Goal: Information Seeking & Learning: Learn about a topic

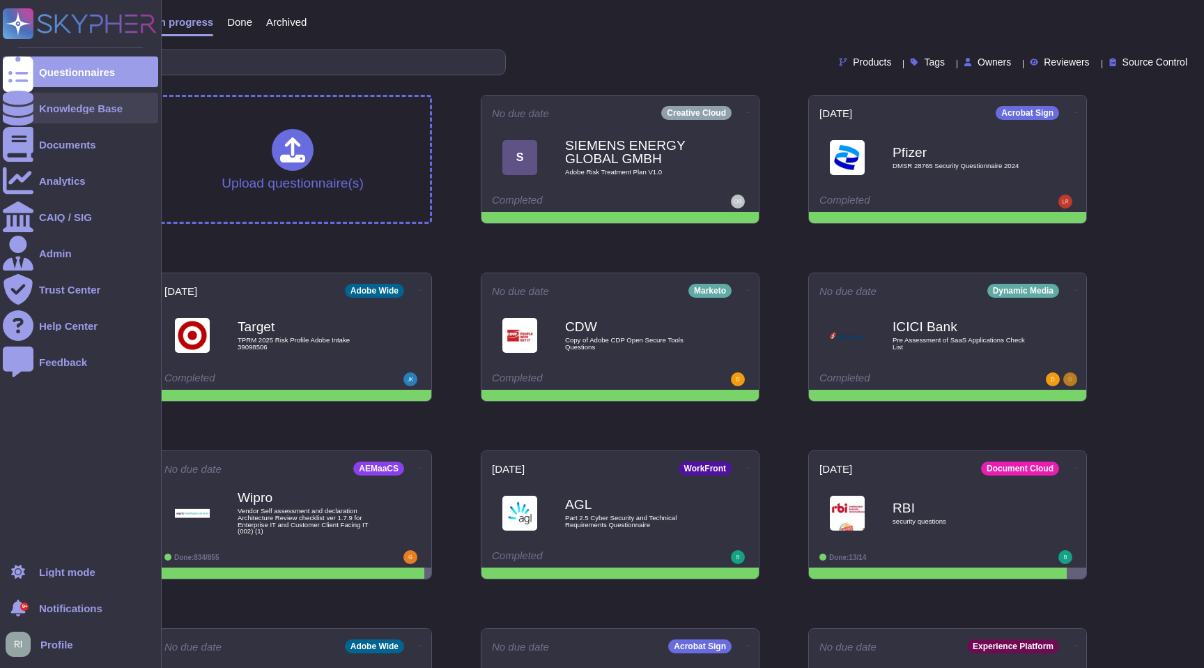
click at [82, 121] on div "Knowledge Base" at bounding box center [80, 108] width 155 height 31
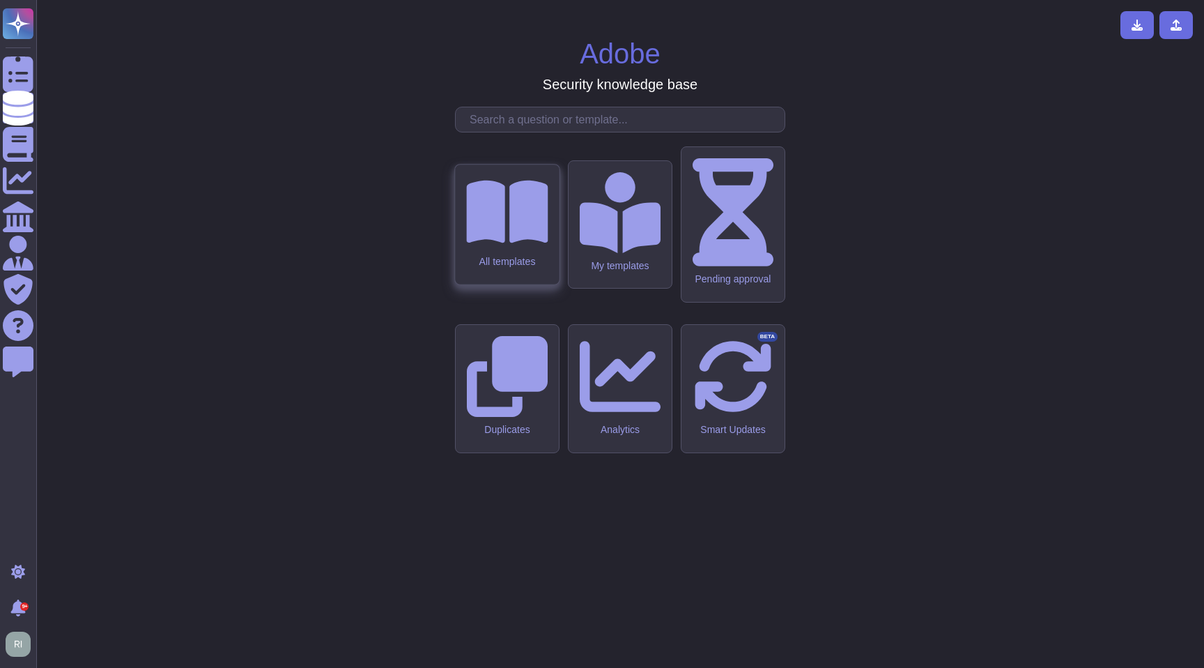
click at [480, 279] on div "All templates" at bounding box center [507, 224] width 104 height 120
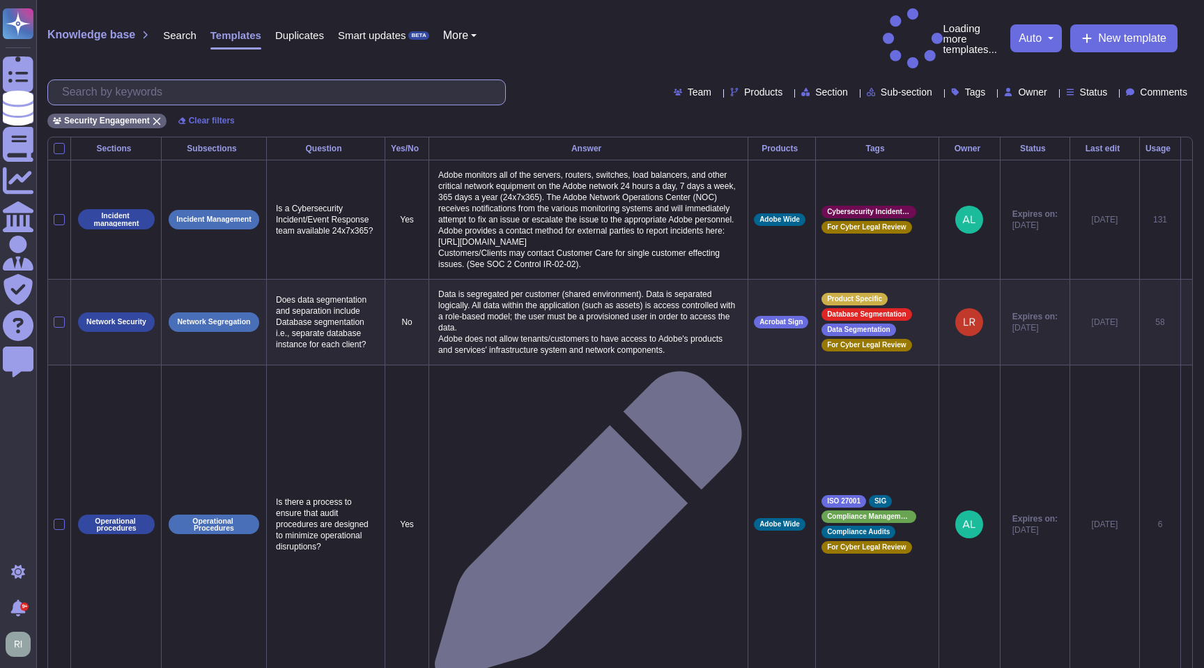
click at [351, 80] on input "text" at bounding box center [280, 92] width 450 height 24
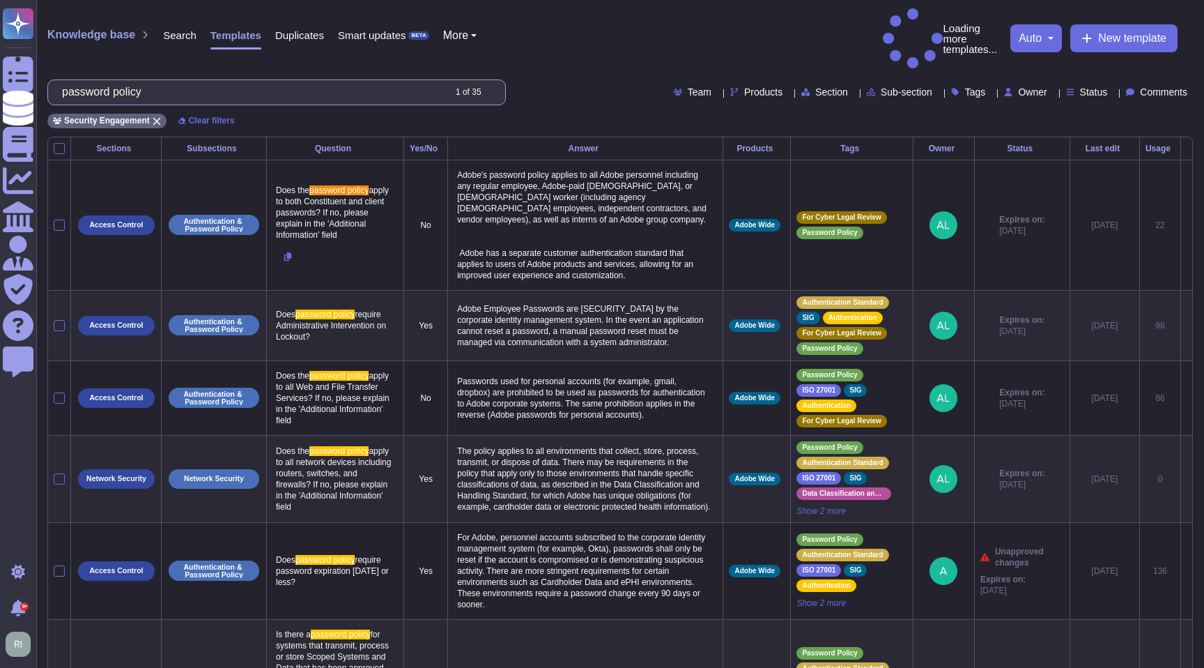
drag, startPoint x: 177, startPoint y: 68, endPoint x: 43, endPoint y: 61, distance: 134.0
click at [43, 61] on div "Knowledge base Search Templates Duplicates Smart updates BETA More Loading more…" at bounding box center [620, 68] width 1168 height 137
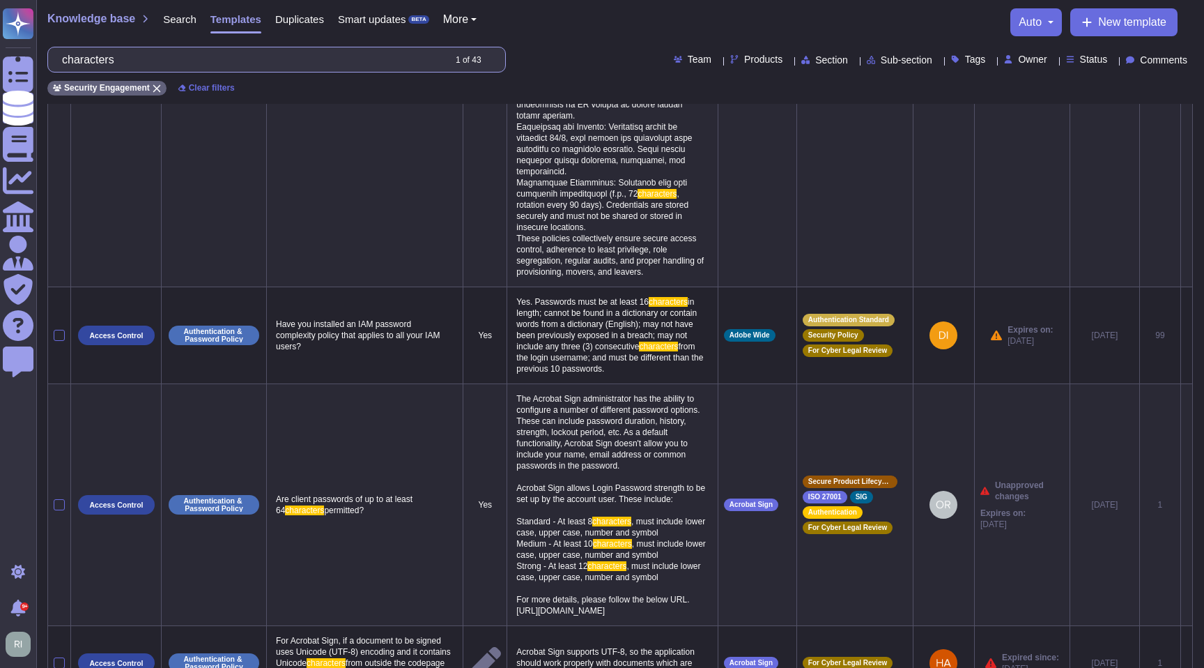
scroll to position [1321, 0]
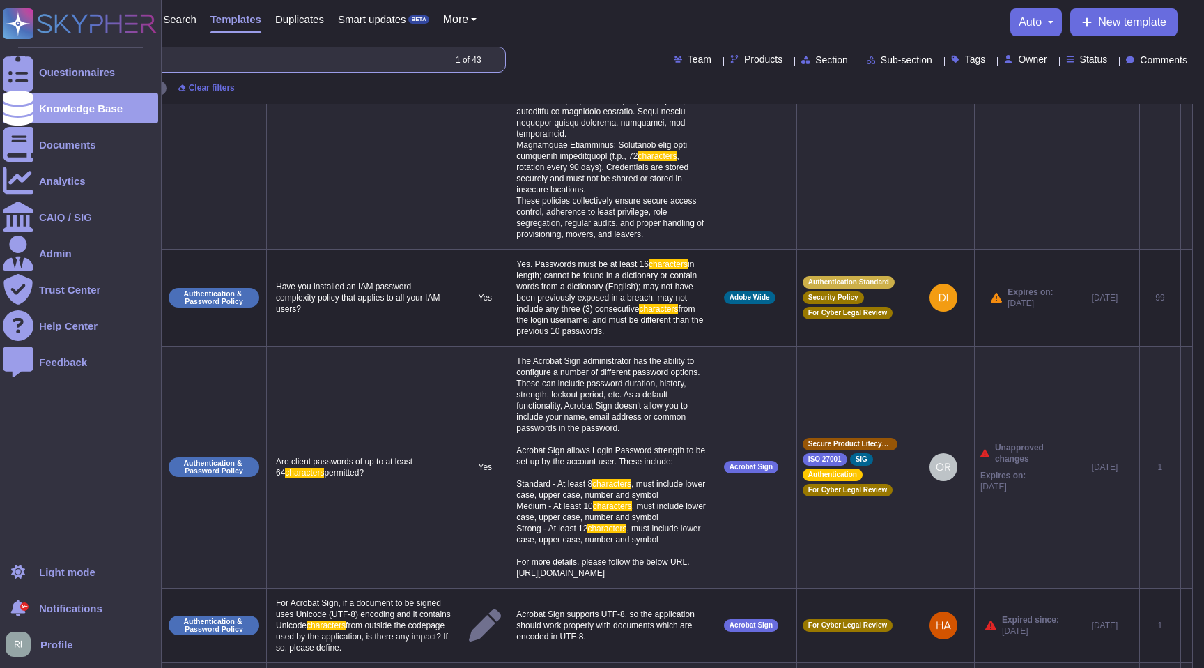
drag, startPoint x: 303, startPoint y: 58, endPoint x: 0, endPoint y: 58, distance: 303.2
click at [0, 58] on div "Questionnaires Knowledge Base Documents Analytics CAIQ / SIG Admin Trust Center…" at bounding box center [602, 124] width 1204 height 2890
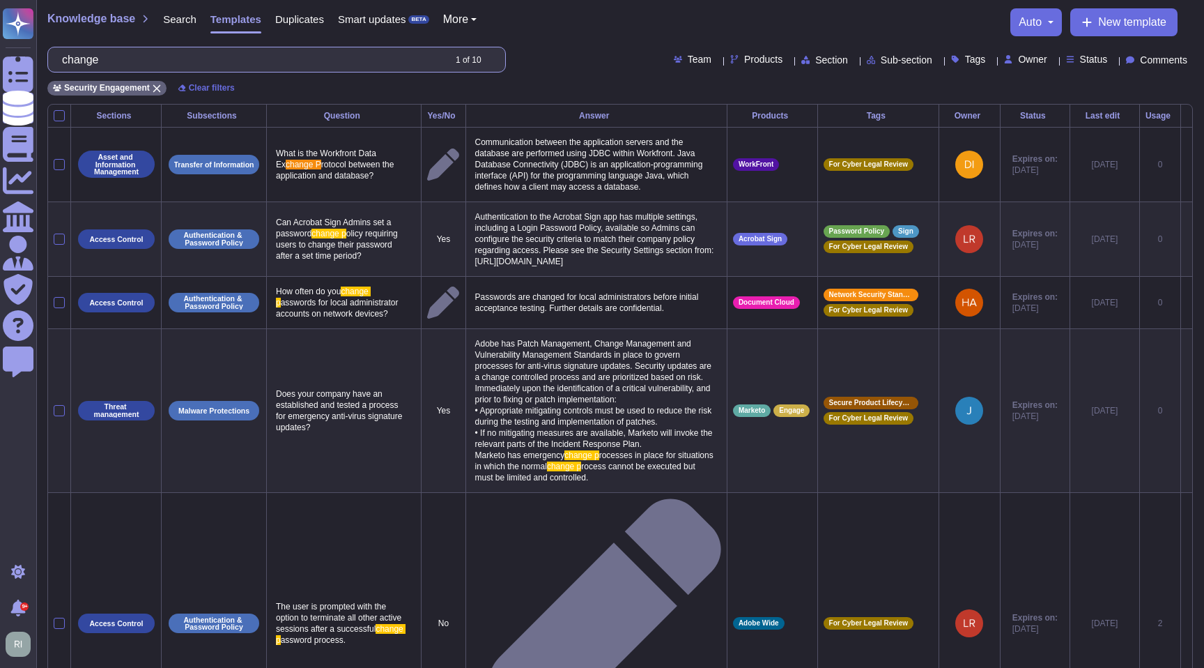
scroll to position [0, 0]
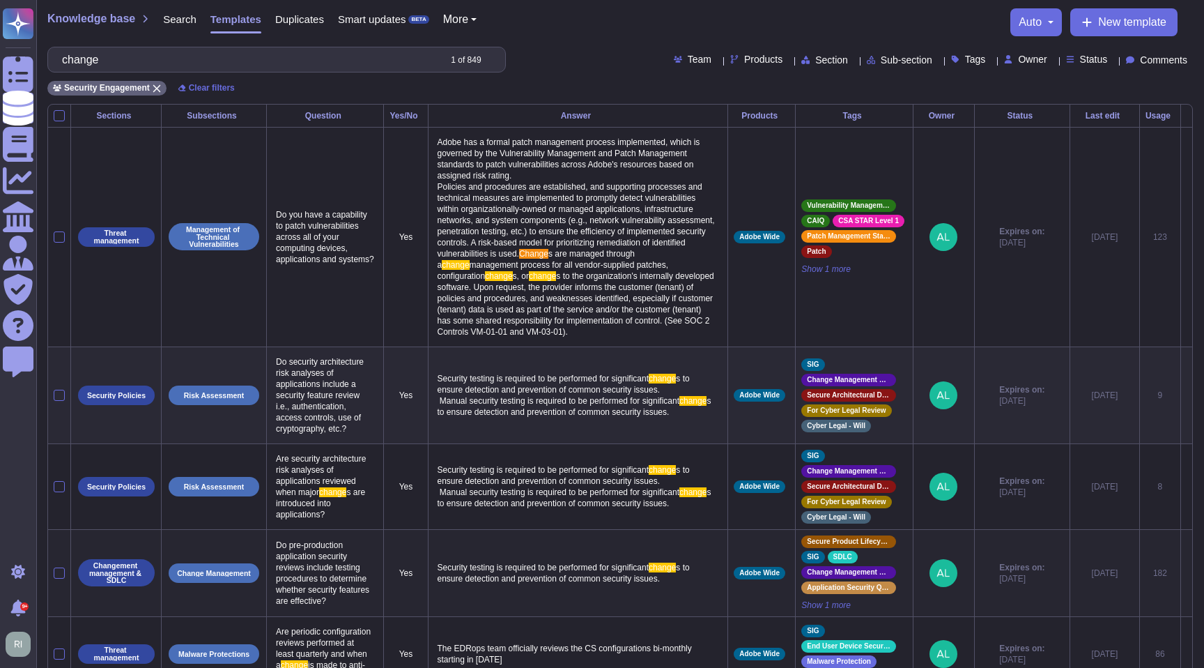
type input "change"
